Goal: Information Seeking & Learning: Find specific fact

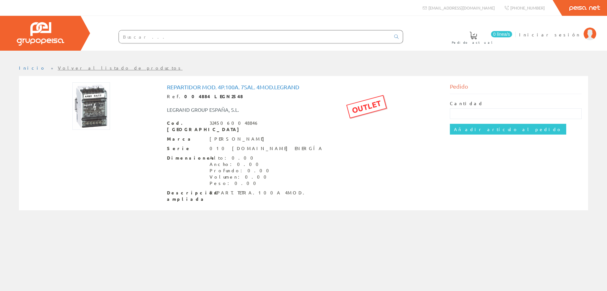
click at [263, 87] on h1 "Repartidor Mod. 4p.100a. 7sal. 4mod.legrand" at bounding box center [303, 87] width 273 height 6
click at [242, 108] on div "LEGRAND GROUP ESPAÑA, S.L." at bounding box center [244, 109] width 165 height 7
click at [301, 136] on div "Marca LEGRAND" at bounding box center [303, 139] width 273 height 6
click at [150, 37] on input "text" at bounding box center [255, 36] width 272 height 13
drag, startPoint x: 130, startPoint y: 30, endPoint x: 136, endPoint y: 34, distance: 7.4
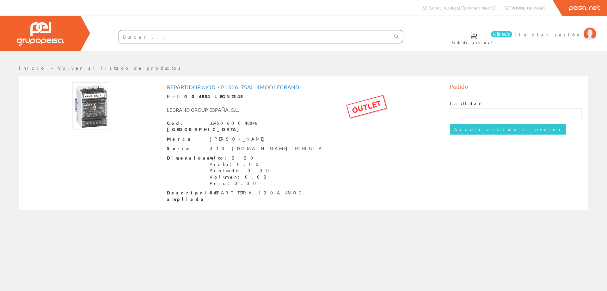
click at [130, 30] on input "text" at bounding box center [255, 36] width 272 height 13
click at [137, 34] on input "text" at bounding box center [255, 36] width 272 height 13
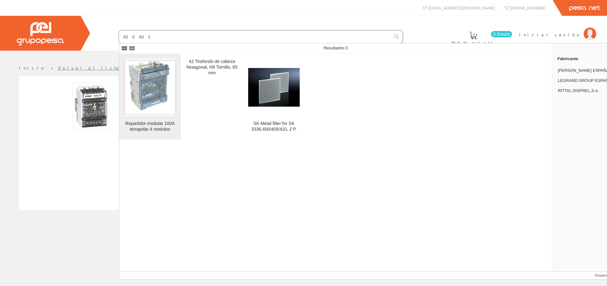
type input "400405"
click at [138, 105] on img at bounding box center [150, 87] width 52 height 54
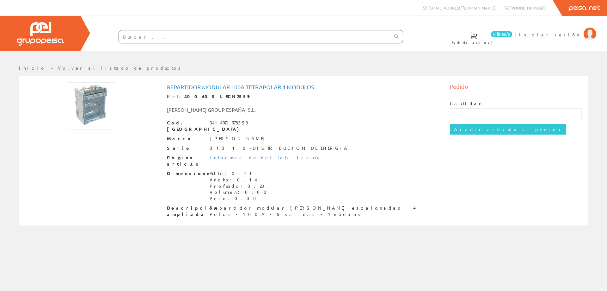
click at [331, 154] on div "Página artículo Información del fabricante" at bounding box center [303, 160] width 273 height 13
click at [454, 87] on div "Pedido" at bounding box center [516, 88] width 132 height 12
click at [458, 99] on div "Cantidad Añadir artículo al pedido" at bounding box center [516, 117] width 132 height 47
click at [462, 104] on label "Cantidad" at bounding box center [467, 103] width 34 height 6
click at [284, 170] on div "Dimensiones Alto: 0.11 Ancho: 0.14 Profundo: 0.28 Volumen: 0.00 Peso: 0.00" at bounding box center [303, 186] width 273 height 32
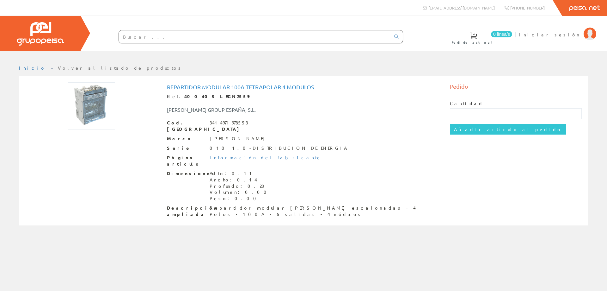
click at [385, 170] on div "Dimensiones Alto: 0.11 Ancho: 0.14 Profundo: 0.28 Volumen: 0.00 Peso: 0.00" at bounding box center [303, 186] width 273 height 32
drag, startPoint x: 405, startPoint y: 72, endPoint x: 400, endPoint y: 71, distance: 5.4
click at [405, 72] on ul "Inicio Volver al listado de productos" at bounding box center [303, 70] width 569 height 11
click at [560, 33] on span "Iniciar sesión" at bounding box center [549, 34] width 61 height 6
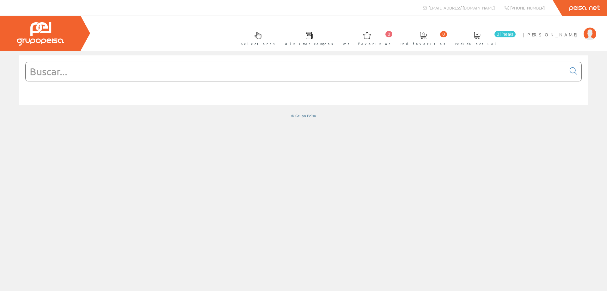
click at [457, 128] on div at bounding box center [303, 171] width 607 height 240
drag, startPoint x: 23, startPoint y: 71, endPoint x: 52, endPoint y: 69, distance: 28.8
click at [23, 71] on div at bounding box center [303, 80] width 569 height 50
click at [52, 69] on input "text" at bounding box center [296, 71] width 540 height 19
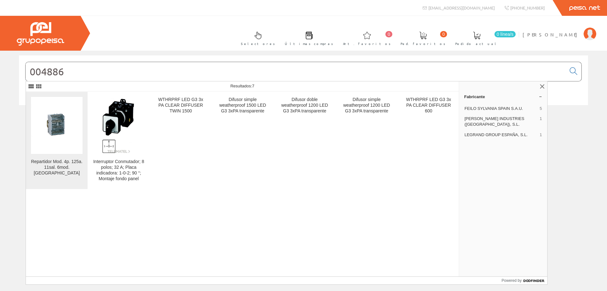
type input "004886"
click at [64, 163] on div "Repartidor Mod. 4p. 125a. 11sal. 6mod. [GEOGRAPHIC_DATA]" at bounding box center [57, 167] width 52 height 17
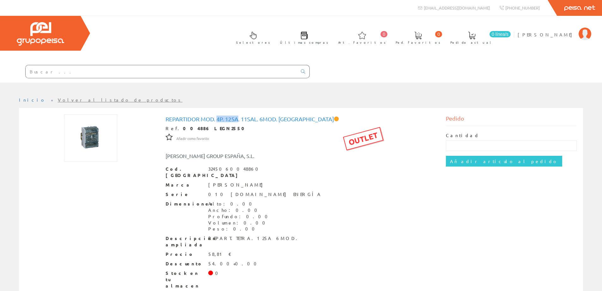
drag, startPoint x: 218, startPoint y: 119, endPoint x: 239, endPoint y: 120, distance: 21.5
click at [239, 120] on h1 "Repartidor Mod. 4p. 125a. 11sal. 6mod. Legrand" at bounding box center [301, 119] width 271 height 6
copy h1 "4p. 125a"
click at [74, 75] on input "text" at bounding box center [162, 71] width 272 height 13
paste input "4p. 125a"
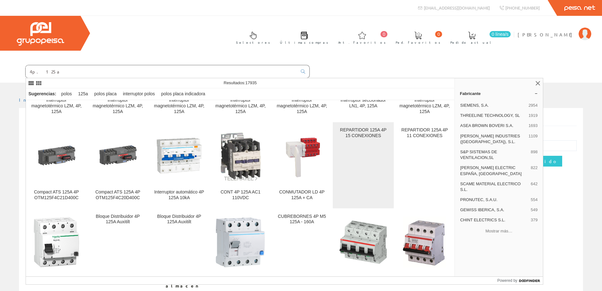
scroll to position [787, 0]
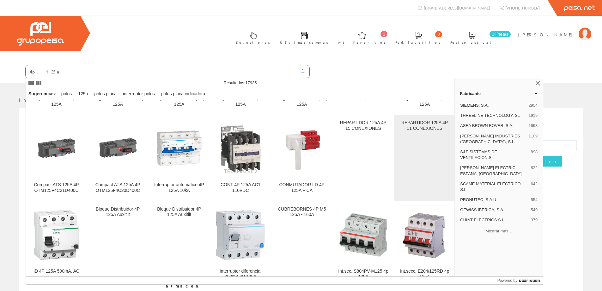
type input "4p. 125a"
click at [424, 131] on div "REPARTIDOR 125A 4P 11 CONEXIONES" at bounding box center [424, 125] width 51 height 11
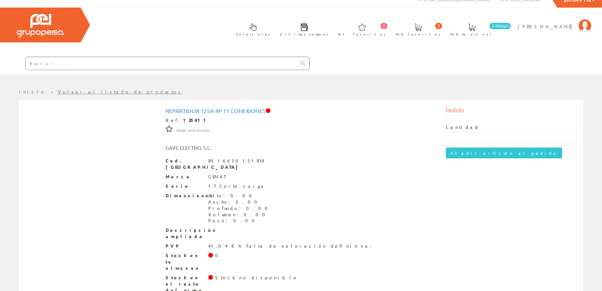
scroll to position [13, 0]
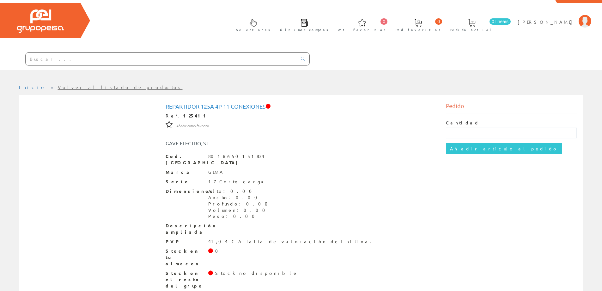
click at [224, 108] on h1 "REPARTIDOR 125A 4P 11 CONEXIONES" at bounding box center [301, 106] width 271 height 6
click at [61, 58] on input "text" at bounding box center [162, 58] width 272 height 13
type input "l"
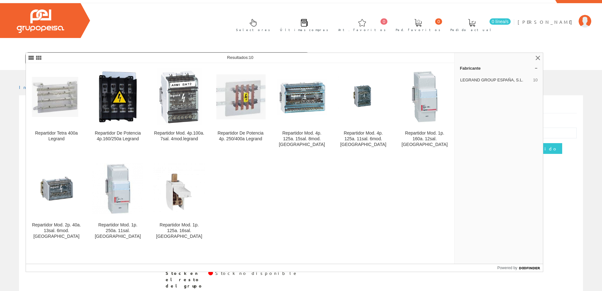
type input "repartidor legra"
